Goal: Information Seeking & Learning: Learn about a topic

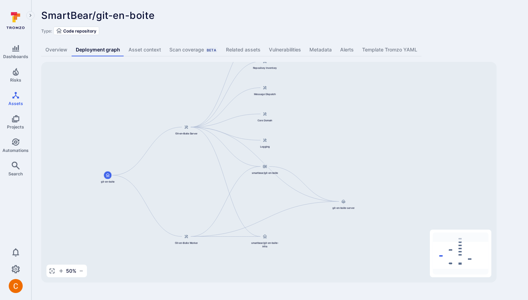
drag, startPoint x: 382, startPoint y: 141, endPoint x: 339, endPoint y: 111, distance: 52.4
click at [339, 111] on div "git-en-boite-server smartbear/git-en-boite Git-en-Boite Server git-en-boite Git…" at bounding box center [269, 172] width 456 height 220
click at [50, 49] on link "Overview" at bounding box center [56, 49] width 30 height 13
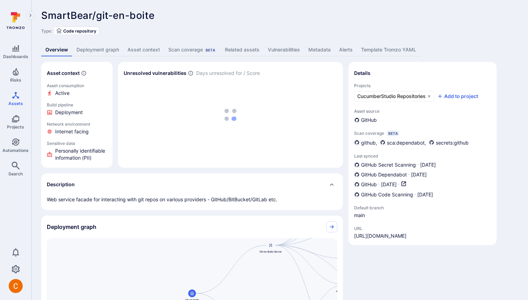
scroll to position [114, 0]
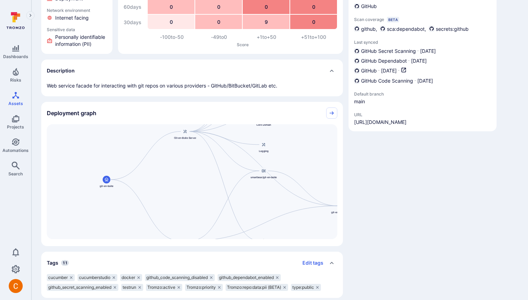
drag, startPoint x: 209, startPoint y: 147, endPoint x: 120, endPoint y: 147, distance: 89.1
click at [120, 147] on div "git-en-boite-server smartbear/git-en-boite Git-en-Boite Server git-en-boite Git…" at bounding box center [192, 181] width 291 height 115
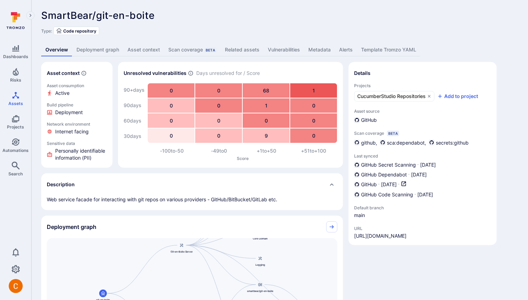
click at [99, 45] on link "Deployment graph" at bounding box center [97, 49] width 51 height 13
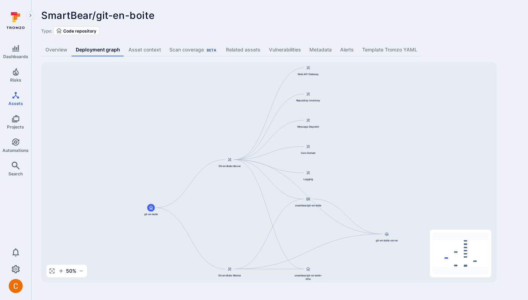
click at [249, 24] on div "SmartBear/git-en-boite ... Show more Type: Code repository" at bounding box center [279, 22] width 477 height 25
